Goal: Task Accomplishment & Management: Manage account settings

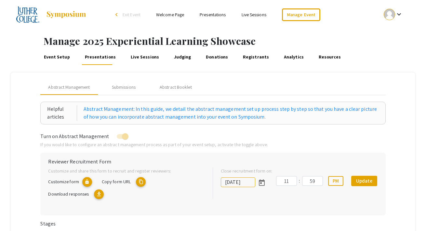
click at [99, 58] on link "Presentations" at bounding box center [100, 57] width 33 height 16
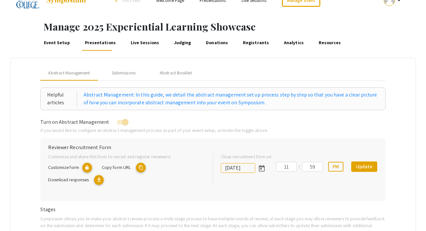
scroll to position [4, 0]
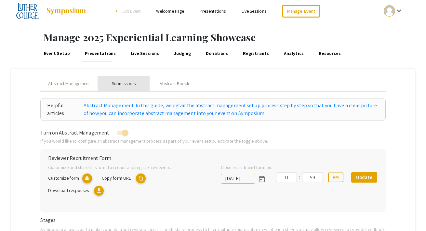
click at [117, 81] on div "Submissions" at bounding box center [124, 83] width 24 height 7
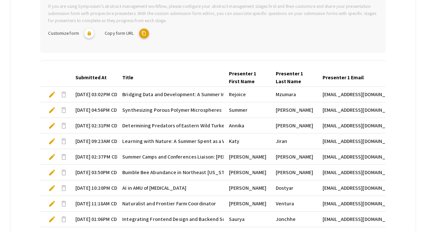
scroll to position [229, 0]
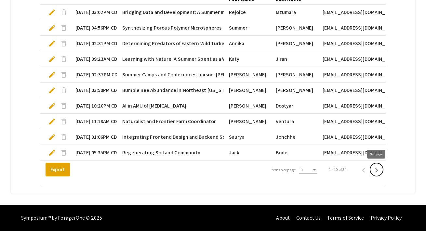
click at [377, 169] on icon "Next page" at bounding box center [376, 170] width 9 height 9
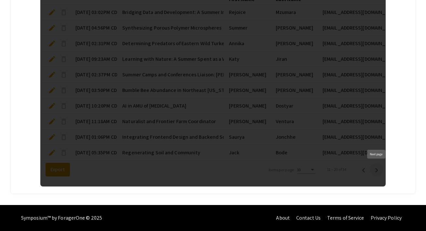
click at [377, 169] on div at bounding box center [212, 83] width 345 height 208
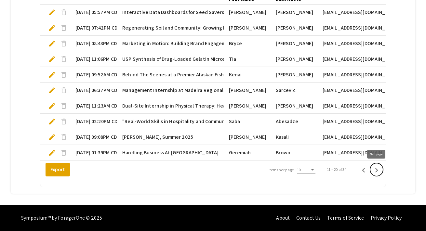
click at [377, 171] on icon "Next page" at bounding box center [376, 170] width 9 height 9
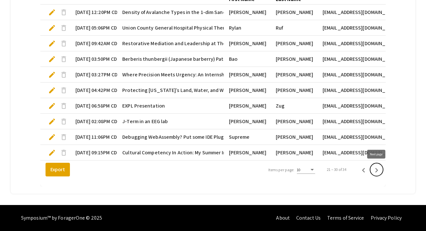
click at [377, 171] on icon "Next page" at bounding box center [376, 170] width 9 height 9
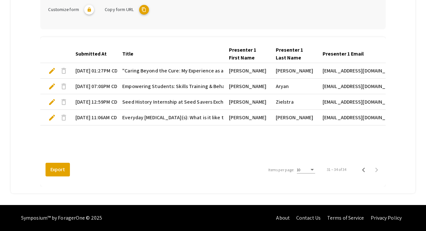
scroll to position [170, 0]
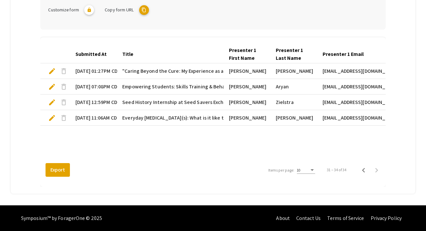
click at [54, 116] on span "edit" at bounding box center [52, 118] width 8 height 8
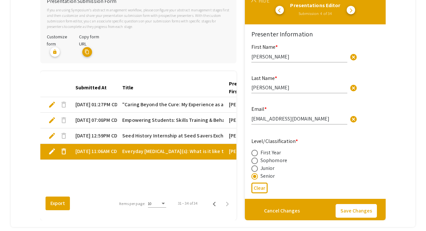
scroll to position [114, 0]
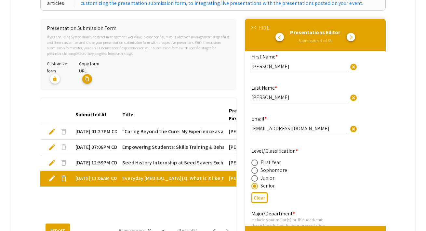
type input "1"
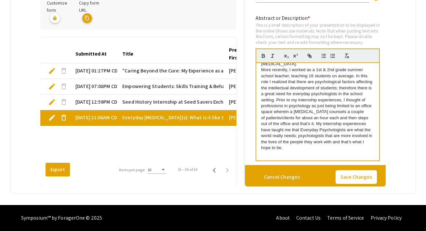
scroll to position [0, 0]
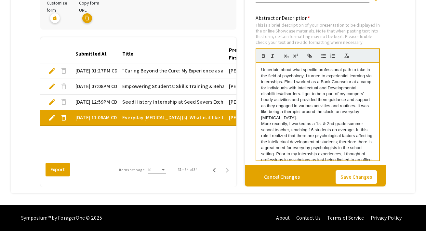
click at [229, 144] on div "Submitted At Title Presenter 1 First Name Presenter 1 Last Name Presenter 1 Ema…" at bounding box center [138, 103] width 196 height 116
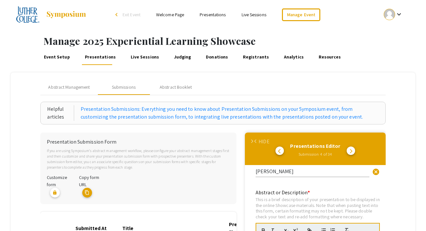
click at [259, 141] on div "HIDE" at bounding box center [264, 142] width 11 height 8
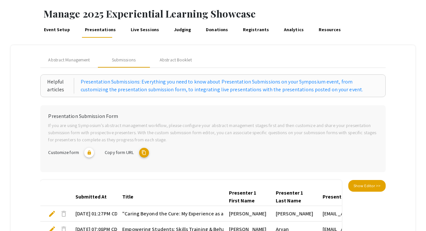
scroll to position [12, 0]
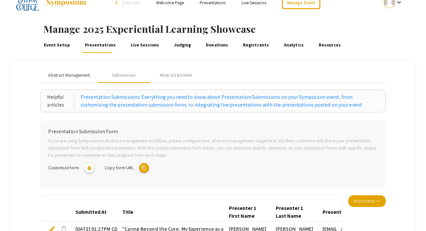
click at [72, 77] on span "Abstract Management" at bounding box center [69, 75] width 42 height 7
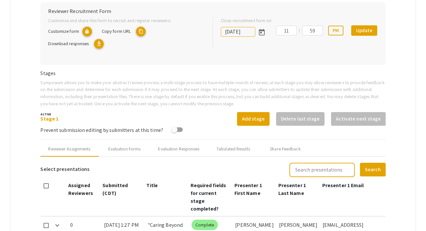
scroll to position [209, 0]
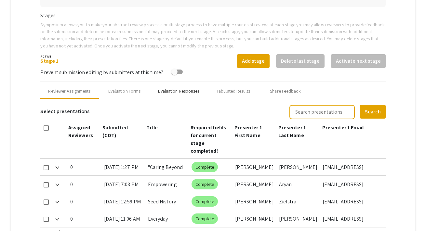
click at [173, 89] on div "Evaluation Responses" at bounding box center [178, 91] width 41 height 7
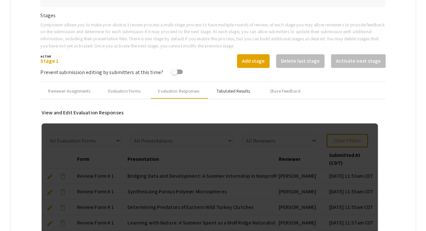
click at [221, 90] on div "Tabulated Results" at bounding box center [234, 91] width 34 height 7
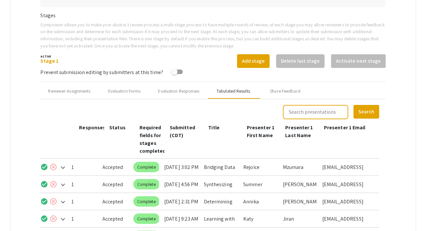
scroll to position [368, 0]
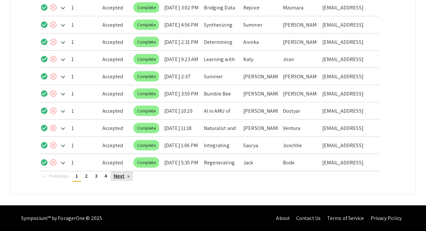
click at [116, 177] on link "Next page" at bounding box center [122, 176] width 22 height 10
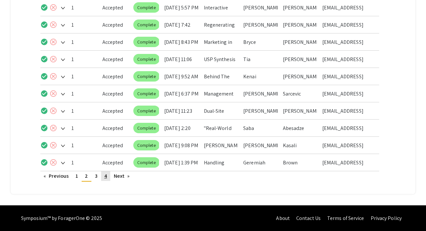
click at [107, 177] on span "4" at bounding box center [105, 176] width 3 height 7
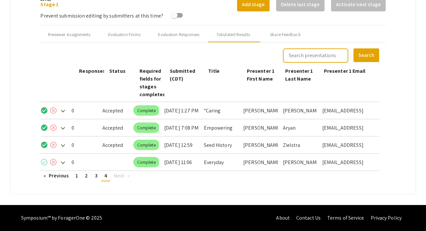
scroll to position [265, 0]
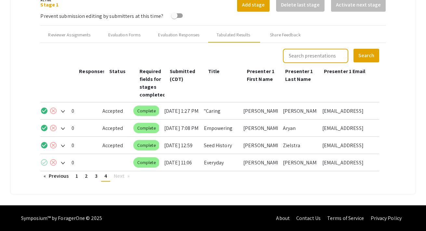
click at [45, 161] on mat-icon "check_circle" at bounding box center [44, 163] width 8 height 8
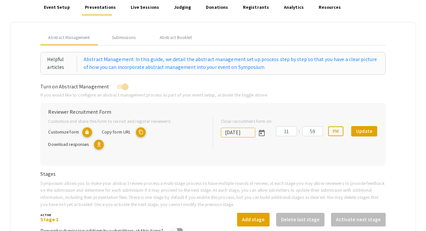
scroll to position [25, 0]
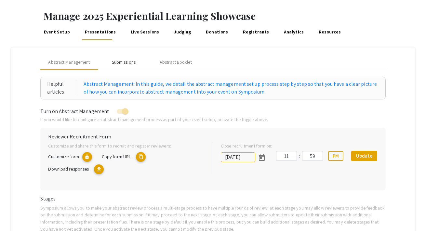
click at [129, 64] on div "Submissions" at bounding box center [124, 62] width 24 height 7
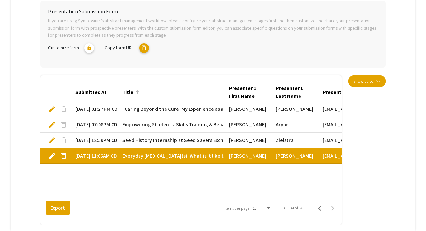
scroll to position [170, 0]
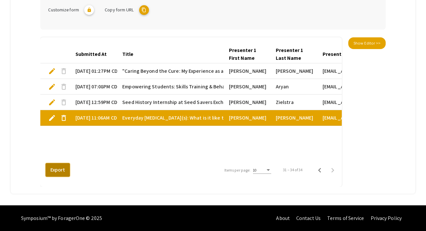
click at [61, 171] on button "Export" at bounding box center [58, 170] width 24 height 14
click at [320, 171] on icon "Previous page" at bounding box center [319, 170] width 9 height 9
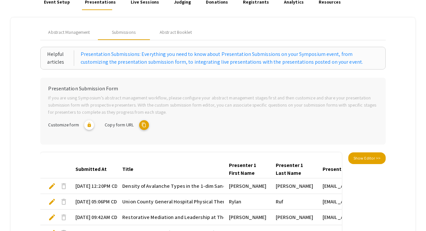
scroll to position [44, 0]
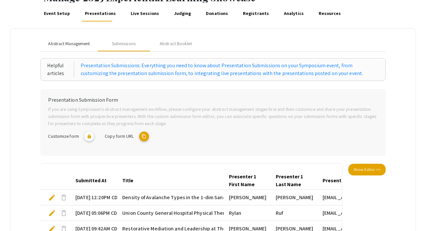
click at [71, 45] on span "Abstract Management" at bounding box center [69, 43] width 42 height 7
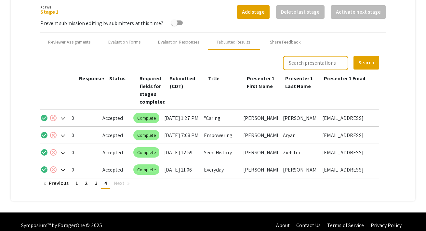
scroll to position [258, 0]
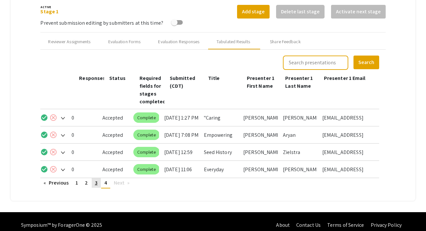
click at [98, 184] on link "page 3" at bounding box center [96, 183] width 9 height 10
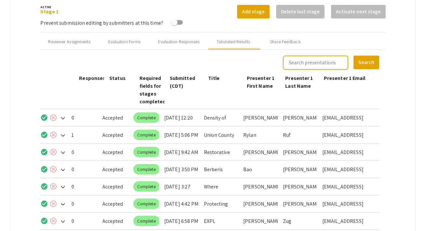
click at [53, 152] on mat-icon "cancel" at bounding box center [53, 152] width 8 height 8
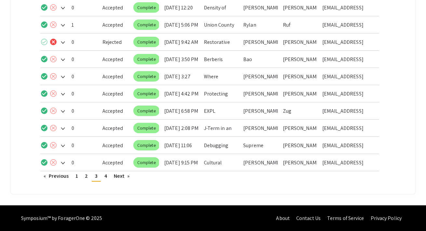
scroll to position [0, 0]
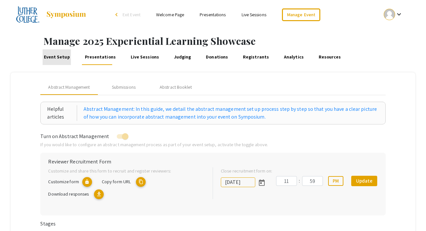
click at [59, 57] on link "Event Setup" at bounding box center [57, 57] width 28 height 16
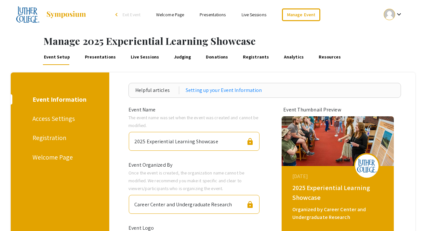
click at [97, 59] on link "Presentations" at bounding box center [100, 57] width 33 height 16
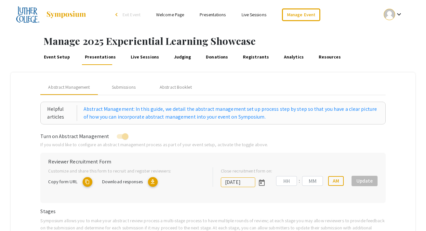
type input "[DATE]"
type input "11"
type input "59"
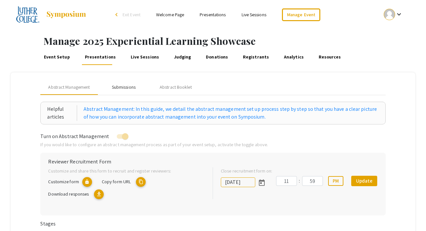
click at [123, 89] on div "Submissions" at bounding box center [124, 87] width 24 height 7
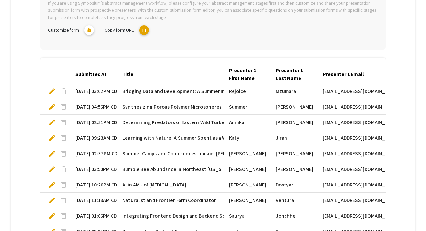
scroll to position [181, 0]
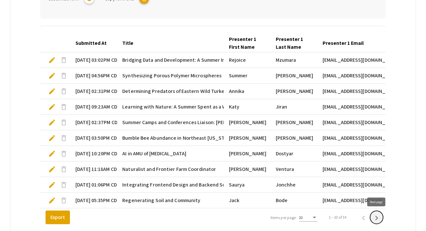
click at [377, 216] on icon "Next page" at bounding box center [376, 218] width 9 height 9
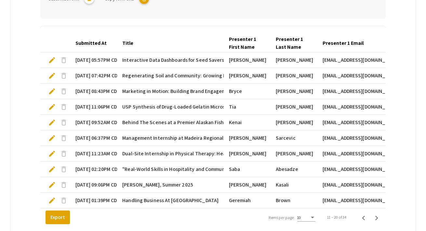
click at [51, 77] on span "edit" at bounding box center [52, 76] width 8 height 8
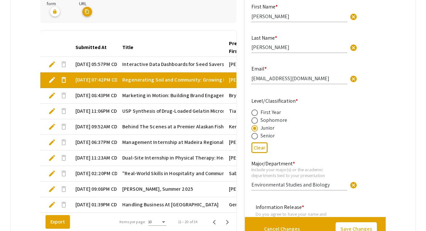
type input "1"
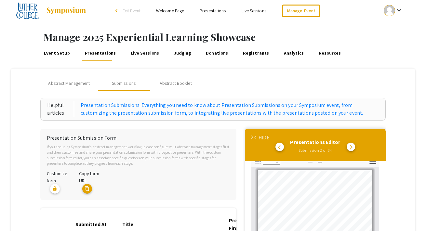
scroll to position [0, 0]
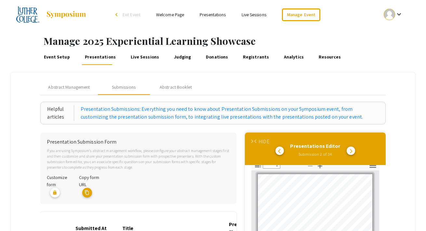
click at [67, 58] on link "Event Setup" at bounding box center [57, 57] width 28 height 16
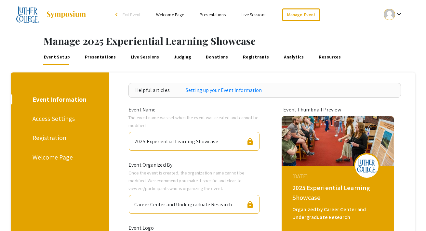
click at [102, 57] on link "Presentations" at bounding box center [100, 57] width 33 height 16
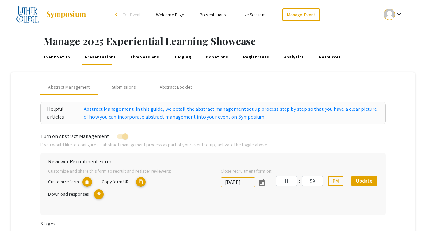
click at [215, 14] on link "Presentations" at bounding box center [213, 15] width 26 height 6
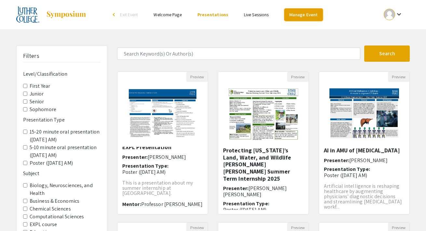
click at [302, 12] on link "Manage Event" at bounding box center [303, 14] width 38 height 13
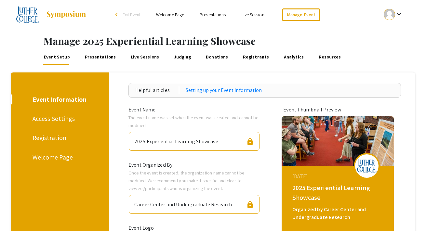
click at [97, 58] on link "Presentations" at bounding box center [100, 57] width 33 height 16
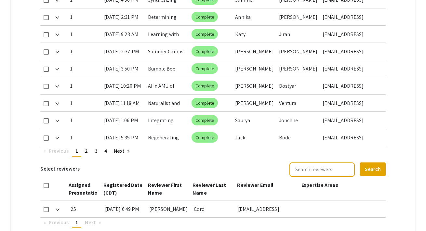
scroll to position [407, 0]
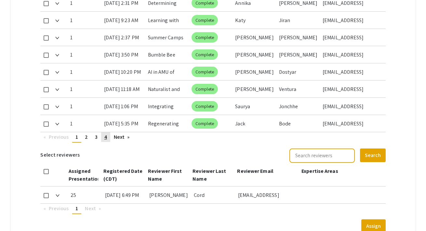
click at [105, 134] on span "4" at bounding box center [105, 137] width 3 height 7
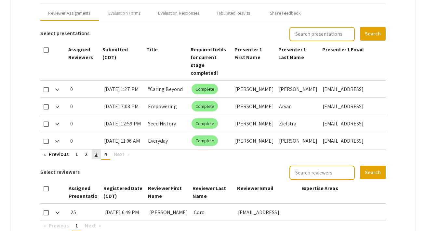
scroll to position [306, 0]
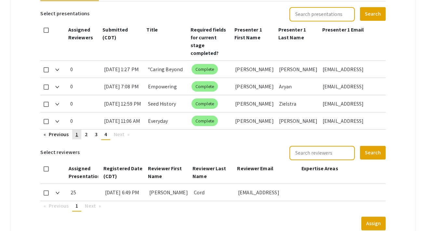
click at [76, 131] on span "1" at bounding box center [76, 134] width 3 height 7
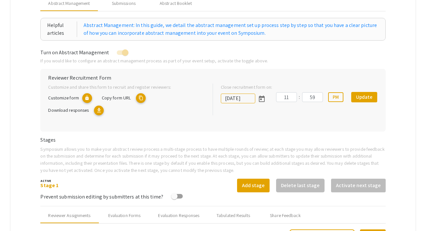
scroll to position [0, 0]
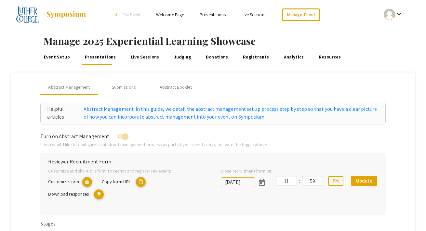
click at [210, 16] on link "Presentations" at bounding box center [213, 15] width 26 height 6
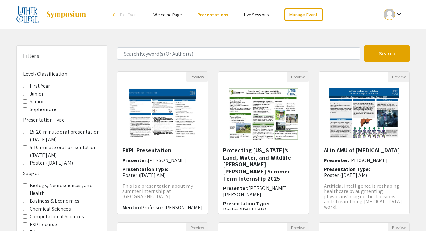
click at [213, 16] on link "Presentations" at bounding box center [212, 15] width 31 height 6
click at [304, 12] on link "Manage Event" at bounding box center [303, 14] width 38 height 13
